Goal: Transaction & Acquisition: Purchase product/service

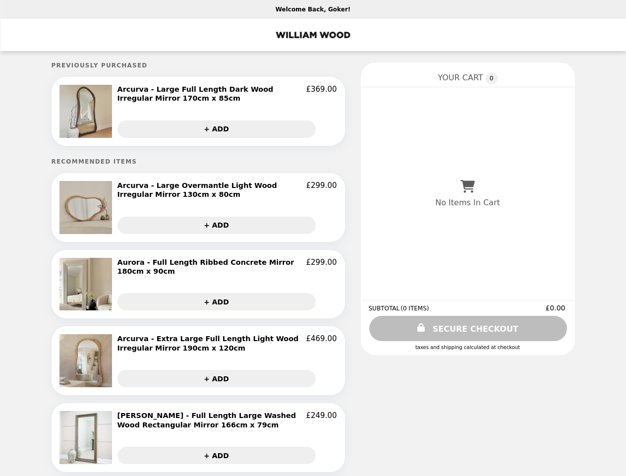
click at [87, 113] on img at bounding box center [88, 111] width 56 height 53
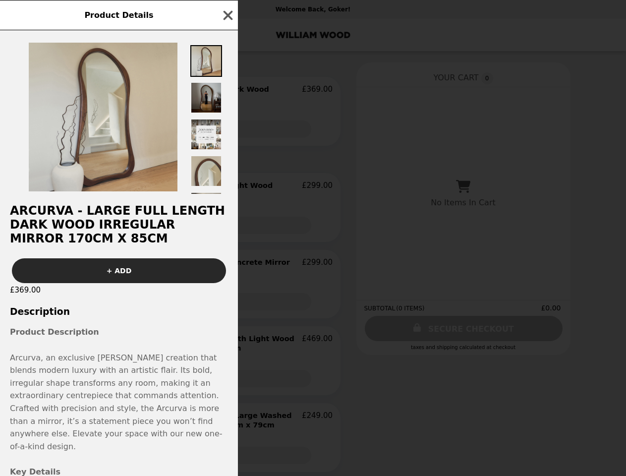
click at [217, 131] on div "Product Details Arcurva - Large Full Length Dark Wood Irregular Mirror 170cm x …" at bounding box center [313, 238] width 626 height 476
click at [87, 211] on h2 "Arcurva - Large Full Length Dark Wood Irregular Mirror 170cm x 85cm" at bounding box center [119, 225] width 238 height 42
click at [227, 193] on div at bounding box center [119, 112] width 238 height 164
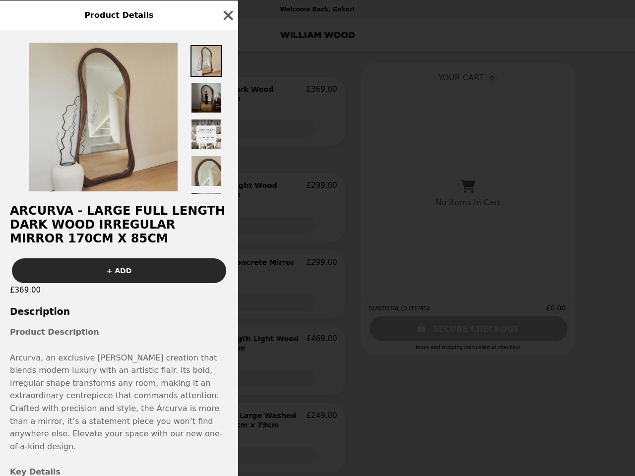
click at [217, 229] on h2 "Arcurva - Large Full Length Dark Wood Irregular Mirror 170cm x 85cm" at bounding box center [119, 225] width 238 height 42
click at [87, 283] on button "+ ADD" at bounding box center [119, 270] width 214 height 25
click at [227, 267] on div "Product Details Arcurva - Large Full Length Dark Wood Irregular Mirror 170cm x …" at bounding box center [317, 238] width 635 height 476
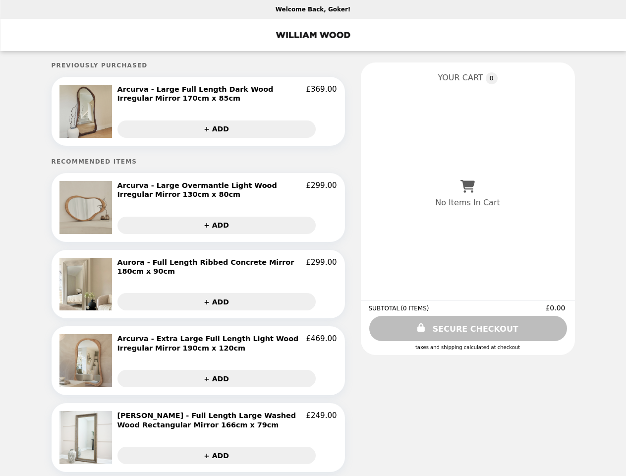
click at [217, 302] on button "+ ADD" at bounding box center [217, 301] width 198 height 17
click at [87, 362] on img at bounding box center [88, 360] width 56 height 53
